Goal: Task Accomplishment & Management: Manage account settings

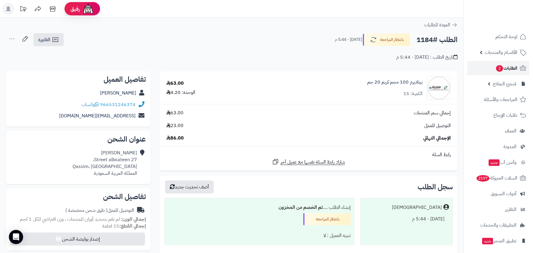
click at [505, 67] on span "الطلبات 2" at bounding box center [506, 68] width 22 height 8
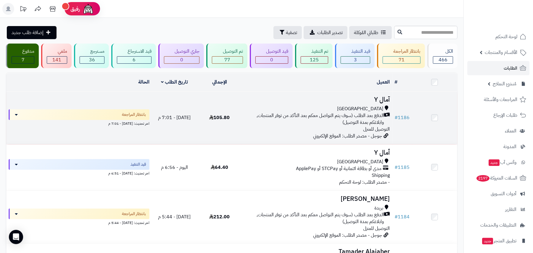
click at [281, 117] on span "الدفع بعد الطلب (سوف يتم التواصل معكم بعد التأكد من توفر المنتجات, وابلاغكم بمد…" at bounding box center [313, 119] width 139 height 14
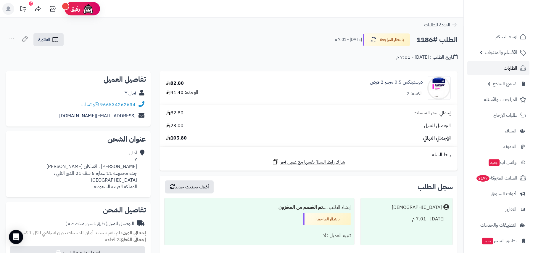
click at [499, 73] on link "الطلبات" at bounding box center [498, 68] width 62 height 14
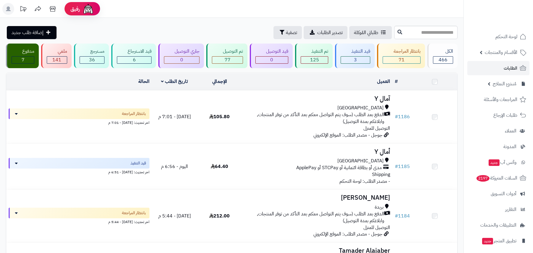
click at [329, 161] on div "[GEOGRAPHIC_DATA]" at bounding box center [316, 160] width 145 height 7
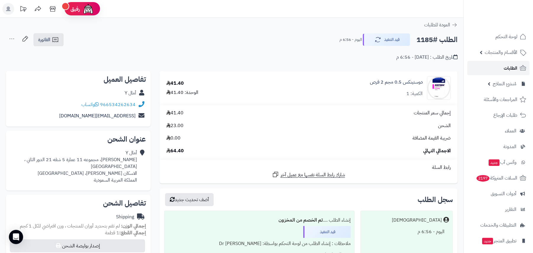
click at [505, 67] on span "الطلبات" at bounding box center [510, 68] width 14 height 8
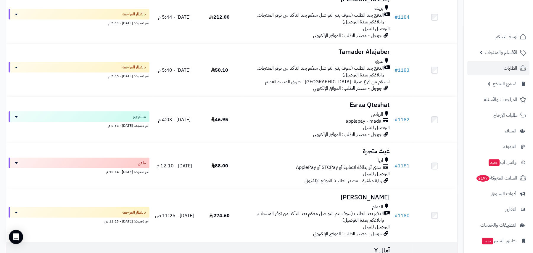
scroll to position [158, 0]
